Goal: Transaction & Acquisition: Subscribe to service/newsletter

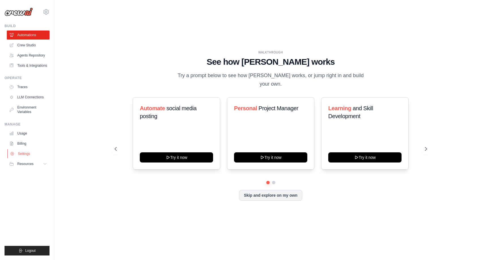
click at [30, 155] on link "Settings" at bounding box center [28, 153] width 43 height 9
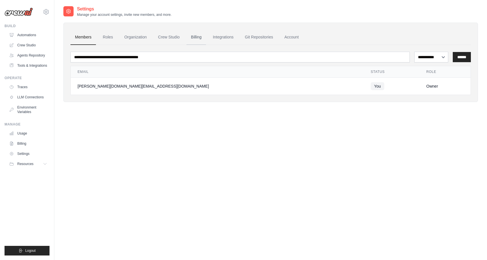
click at [195, 38] on link "Billing" at bounding box center [196, 37] width 20 height 15
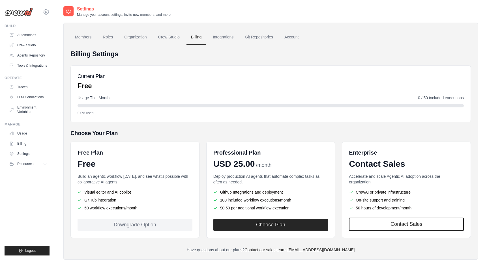
scroll to position [14, 0]
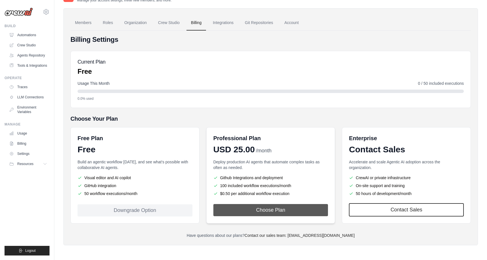
click at [263, 211] on button "Choose Plan" at bounding box center [270, 210] width 115 height 12
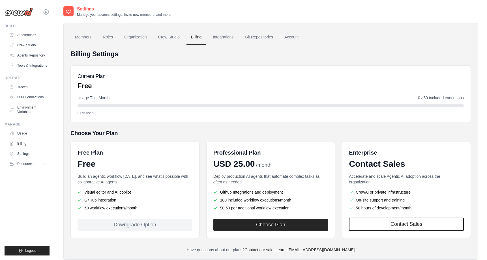
click at [408, 23] on div "Members Roles Organization Crew Studio Billing Integrations Git Repositories Ac…" at bounding box center [270, 141] width 414 height 237
click at [36, 33] on link "Automations" at bounding box center [28, 35] width 43 height 9
